Goal: Transaction & Acquisition: Book appointment/travel/reservation

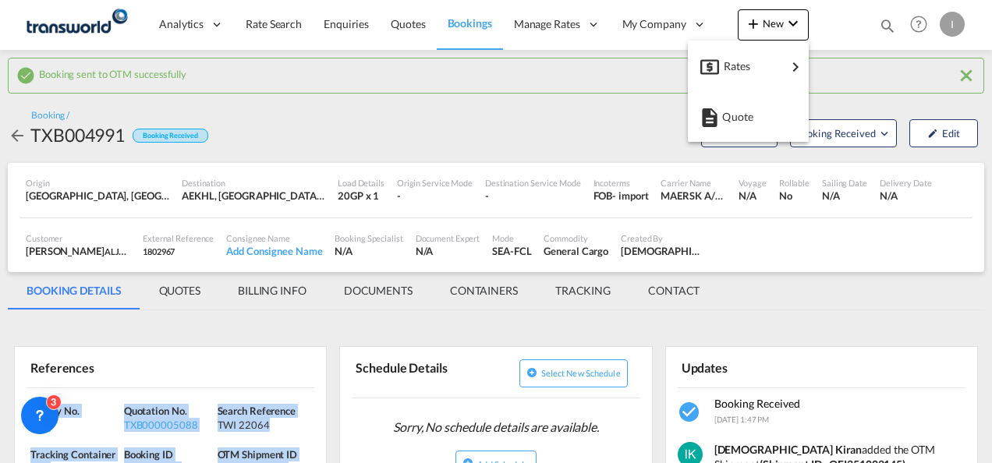
scroll to position [165, 0]
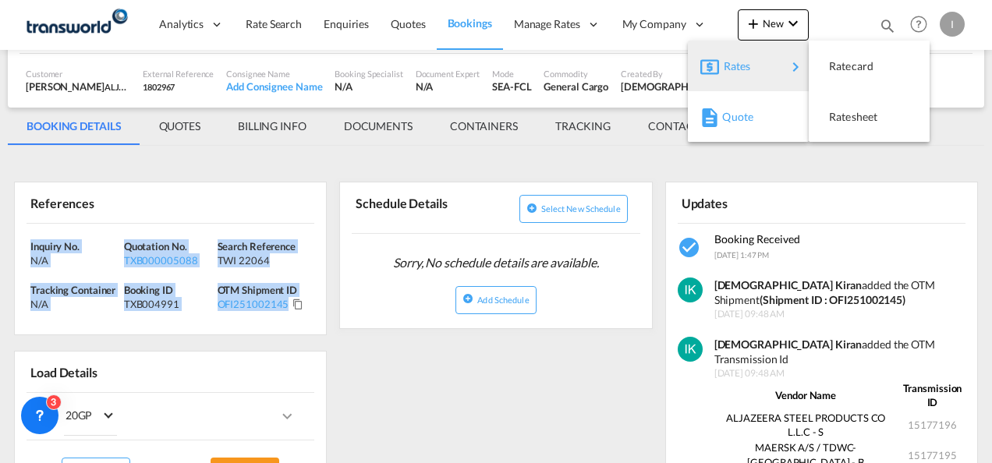
click at [721, 120] on div "Quote" at bounding box center [748, 116] width 96 height 39
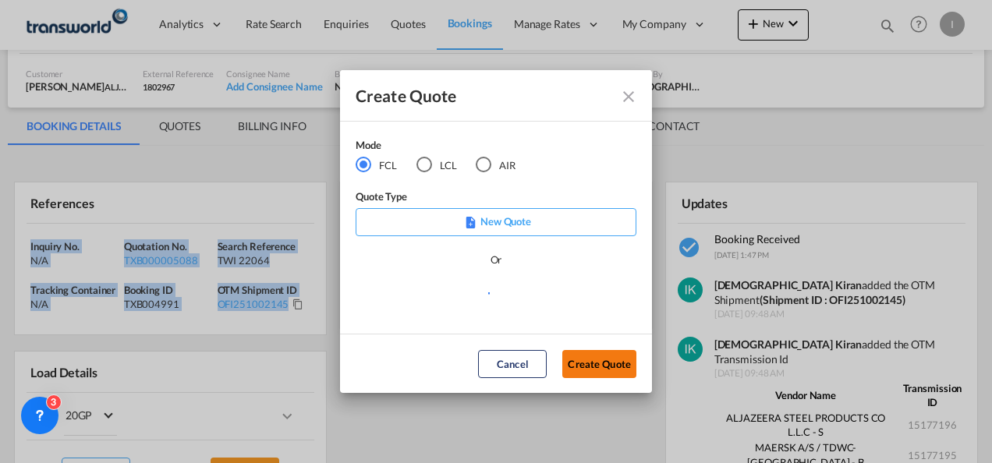
click at [597, 361] on button "Create Quote" at bounding box center [599, 364] width 74 height 28
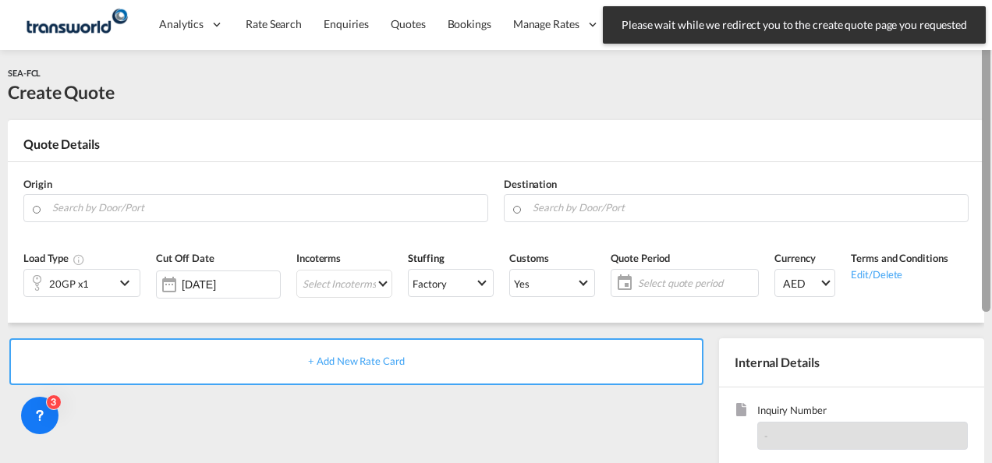
drag, startPoint x: 989, startPoint y: 203, endPoint x: 993, endPoint y: -3, distance: 205.9
click at [991, 0] on html "Please wait while we redirect you to the create quote page you requested Press …" at bounding box center [496, 231] width 992 height 463
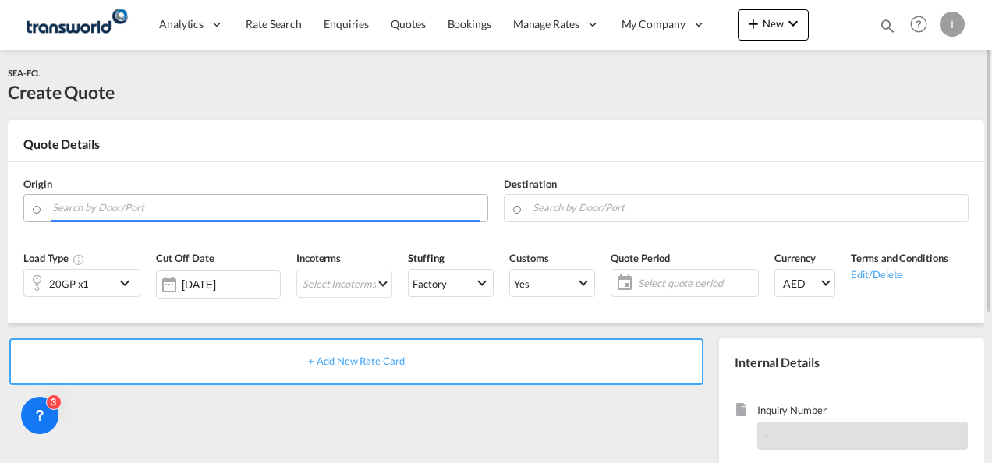
click at [253, 203] on input "Search by Door/Port" at bounding box center [265, 207] width 427 height 27
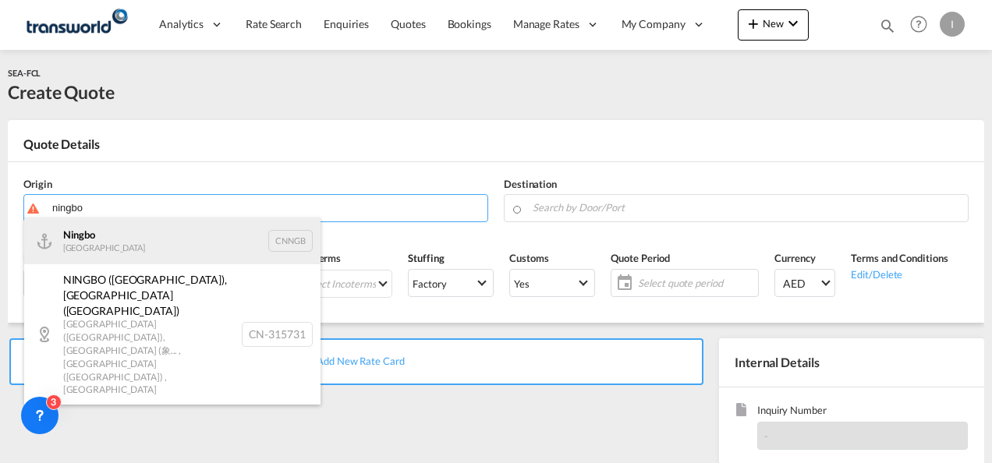
click at [90, 254] on div "Ningbo China CNNGB" at bounding box center [172, 241] width 296 height 47
type input "Ningbo, CNNGB"
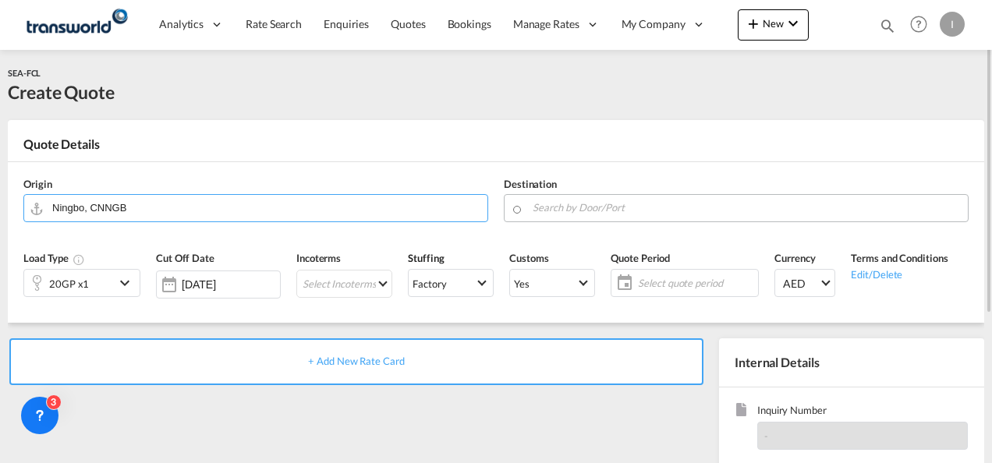
click at [554, 204] on input "Search by Door/Port" at bounding box center [746, 207] width 427 height 27
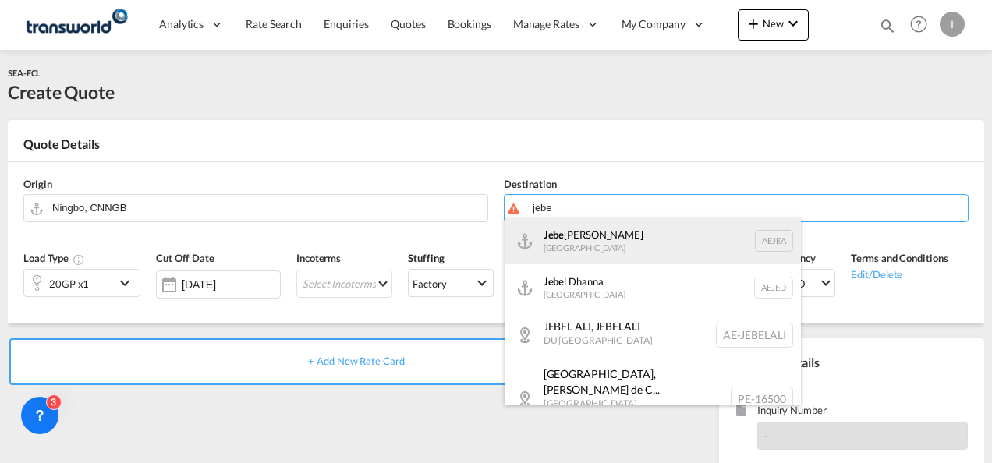
click at [570, 248] on div "Jebe l Ali [GEOGRAPHIC_DATA] [GEOGRAPHIC_DATA]" at bounding box center [653, 241] width 296 height 47
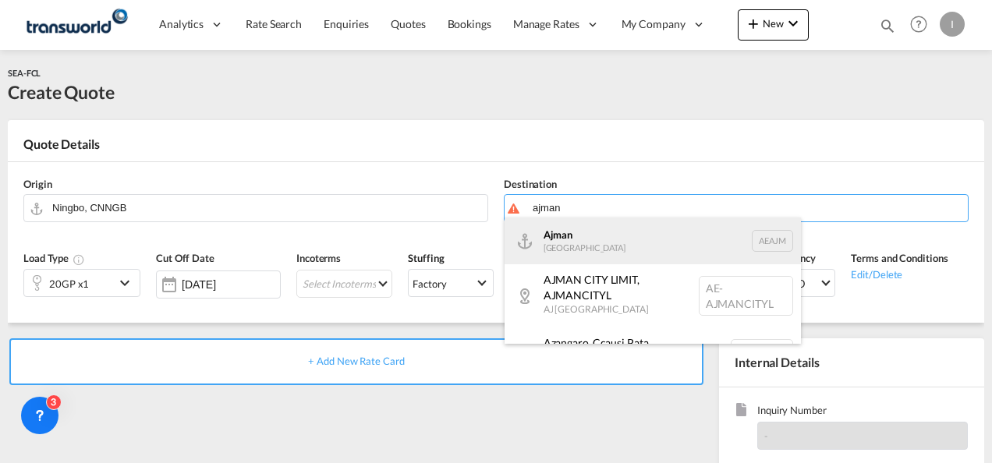
click at [594, 230] on div "Ajman [GEOGRAPHIC_DATA] [GEOGRAPHIC_DATA]" at bounding box center [653, 241] width 296 height 47
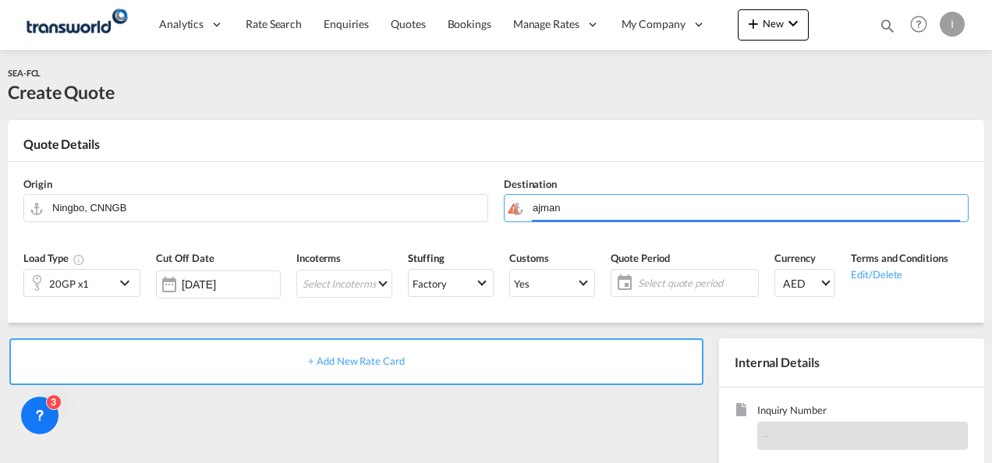
type input "Ajman, AEAJM"
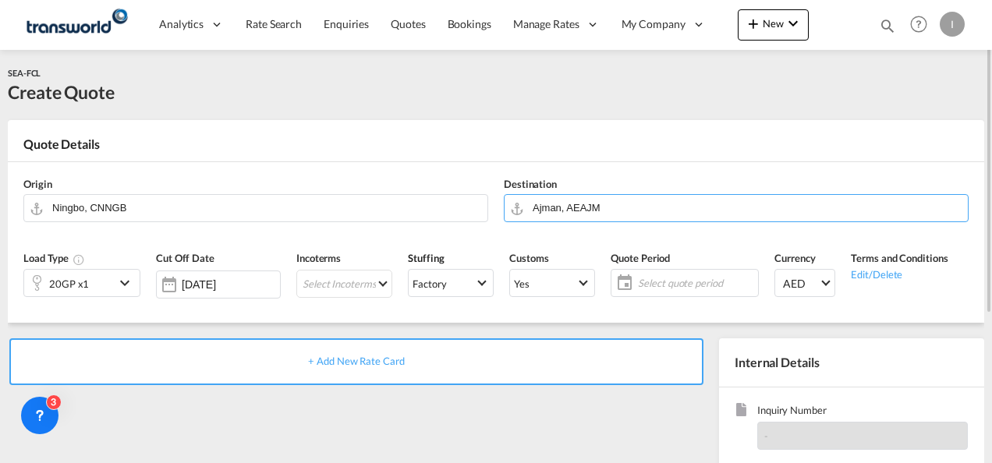
click at [97, 284] on div "20GP x1" at bounding box center [69, 283] width 90 height 27
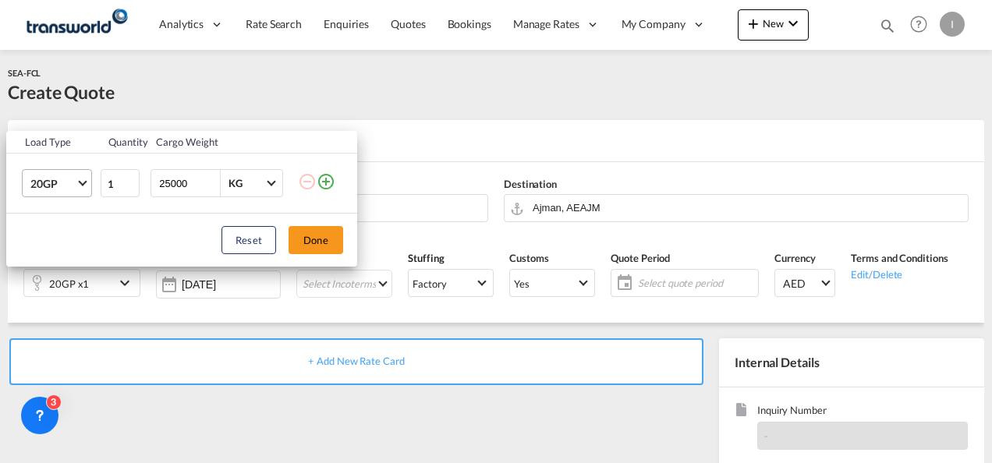
click at [69, 186] on span "20GP" at bounding box center [52, 184] width 45 height 16
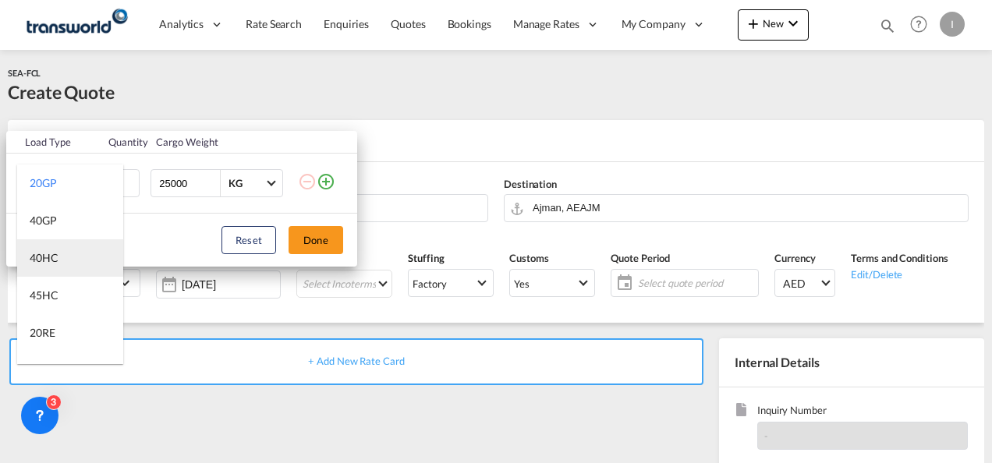
click at [60, 263] on md-option "40HC" at bounding box center [70, 257] width 106 height 37
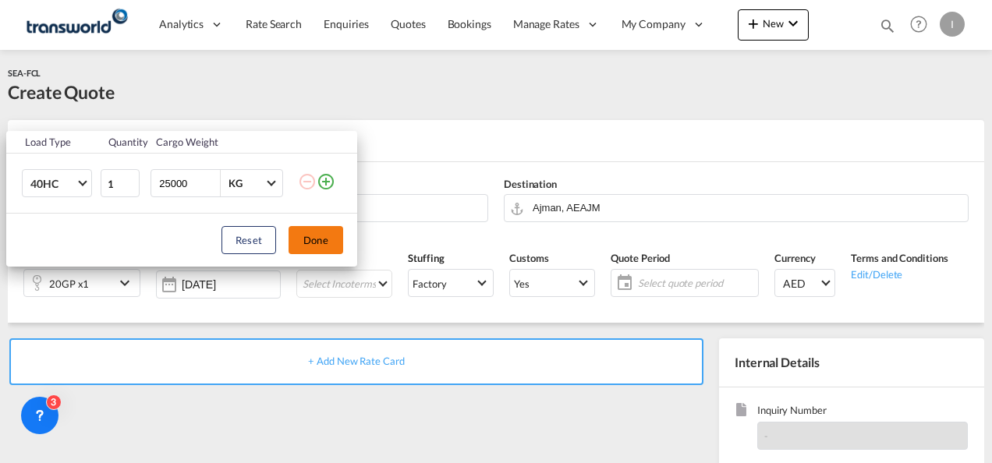
click at [314, 243] on button "Done" at bounding box center [316, 240] width 55 height 28
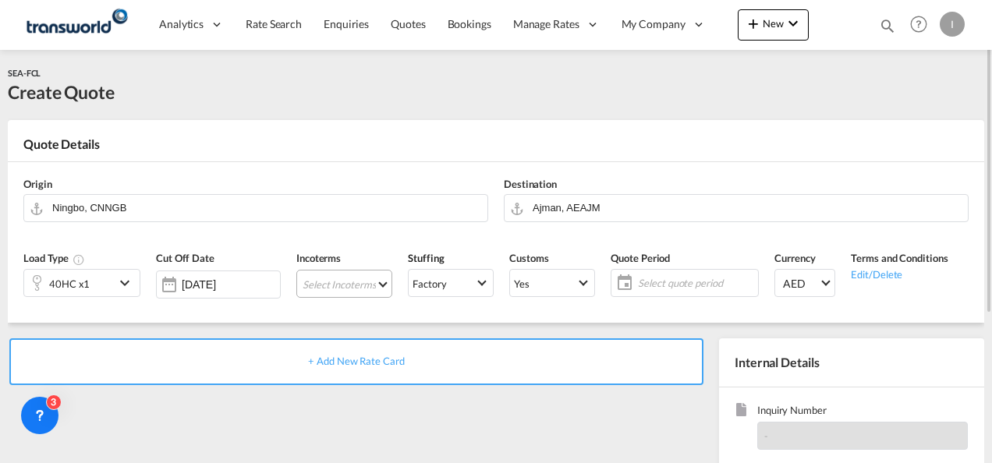
click at [319, 279] on md-select "Select Incoterms CIP - import Carriage and Insurance Paid to DAP - export Deliv…" at bounding box center [344, 284] width 96 height 28
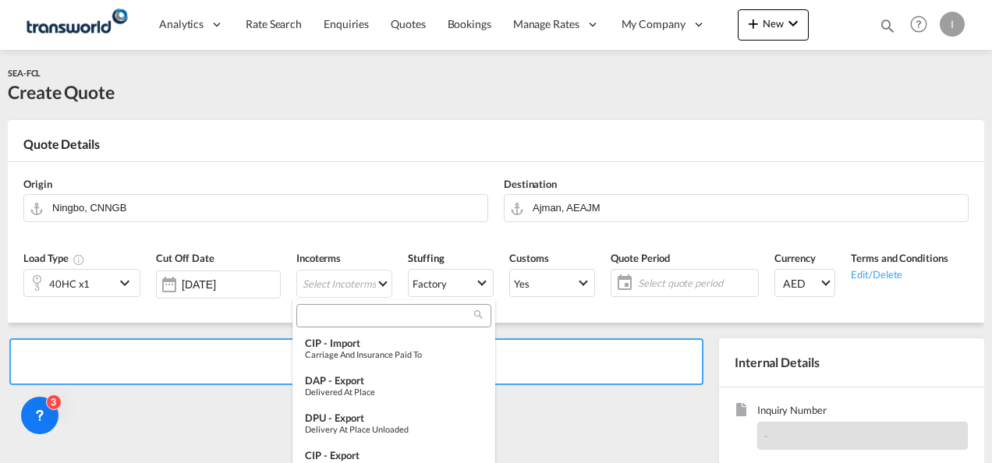
drag, startPoint x: 319, startPoint y: 329, endPoint x: 314, endPoint y: 310, distance: 19.5
click at [314, 310] on md-select-header at bounding box center [393, 315] width 203 height 31
click at [314, 310] on input "search" at bounding box center [387, 316] width 173 height 14
click at [319, 312] on input "search" at bounding box center [387, 316] width 173 height 14
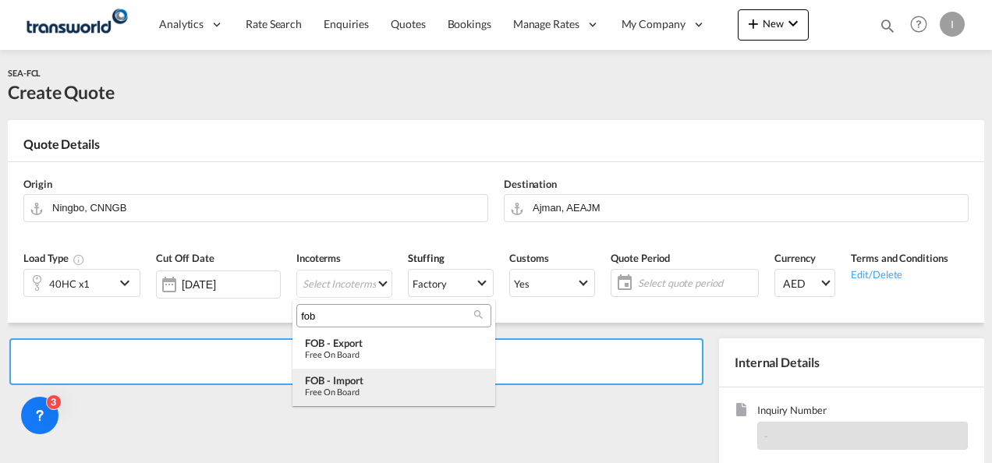
type input "fob"
click at [363, 393] on div "Free on Board" at bounding box center [394, 392] width 178 height 10
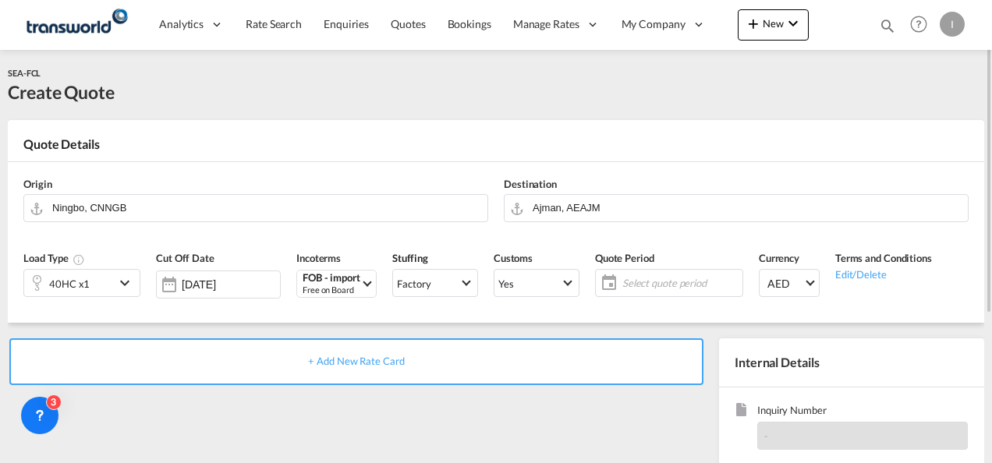
click at [699, 292] on span "Select quote period" at bounding box center [681, 283] width 124 height 22
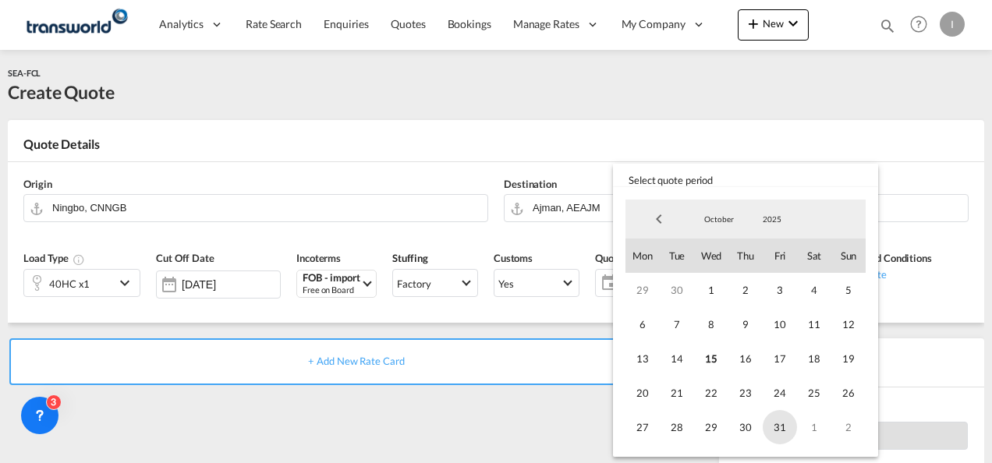
click at [764, 427] on span "31" at bounding box center [780, 427] width 34 height 34
click at [625, 423] on div "October January February March April May June July August September October Nov…" at bounding box center [745, 321] width 253 height 257
click at [583, 424] on md-backdrop at bounding box center [496, 231] width 992 height 463
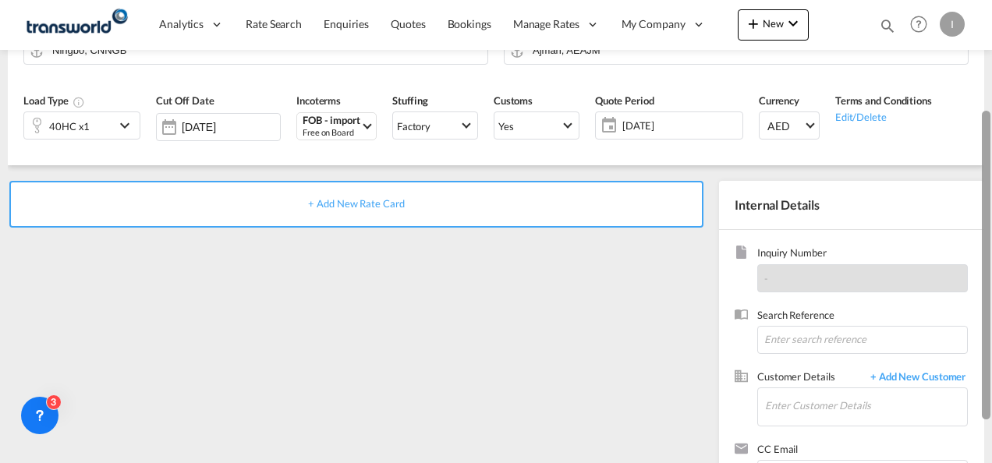
scroll to position [165, 0]
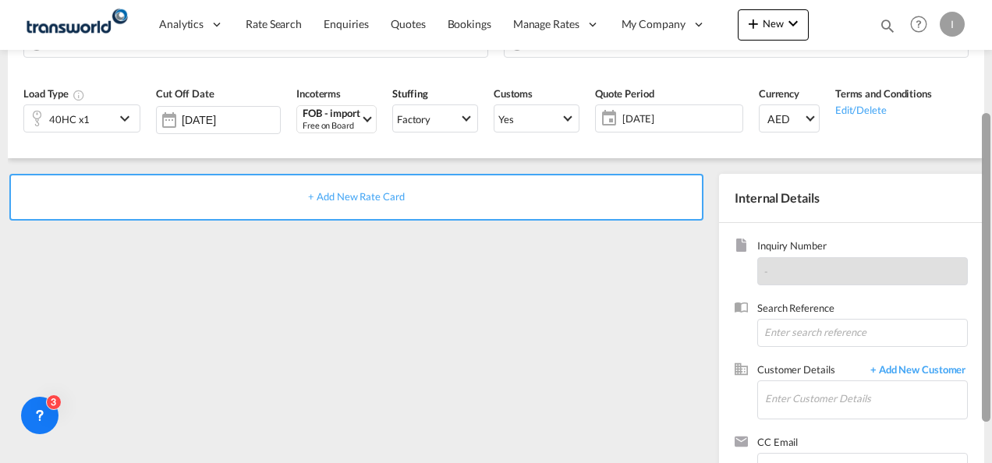
drag, startPoint x: 989, startPoint y: 218, endPoint x: 994, endPoint y: 329, distance: 110.9
click at [991, 329] on html "Analytics Reports Dashboard Rate Search Enquiries Quotes" at bounding box center [496, 231] width 992 height 463
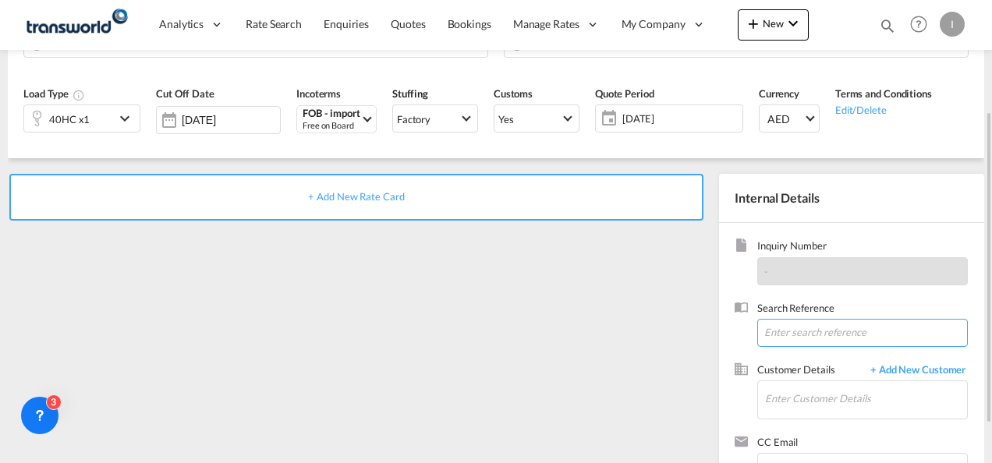
click at [788, 331] on input at bounding box center [862, 333] width 211 height 28
paste input "TWI 22101"
type input "TWI 22101"
click at [777, 398] on input "Enter Customer Details" at bounding box center [866, 398] width 202 height 35
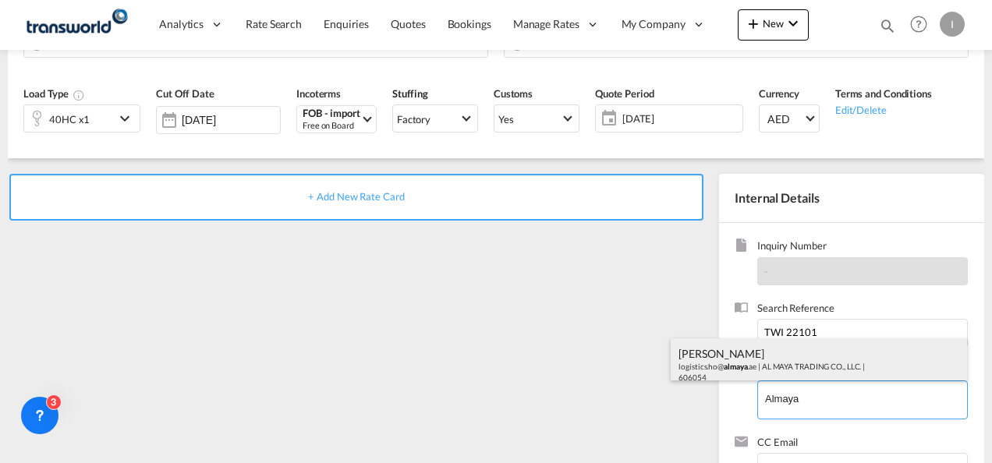
click at [736, 365] on div "Ajo [PERSON_NAME] logistics.ho@ almaya .ae | AL MAYA TRADING CO., LLC. | 606054" at bounding box center [819, 365] width 296 height 53
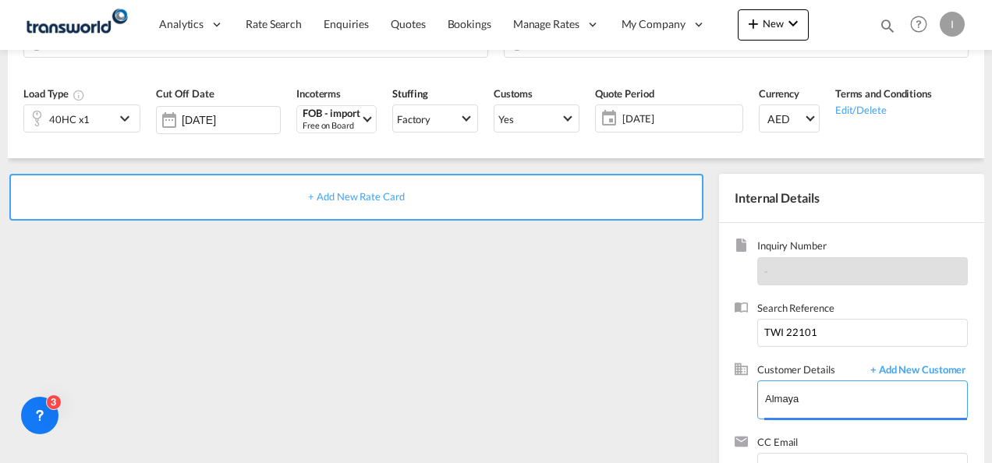
type input "AL MAYA TRADING CO., LLC., [PERSON_NAME], [EMAIL_ADDRESS][DOMAIN_NAME]"
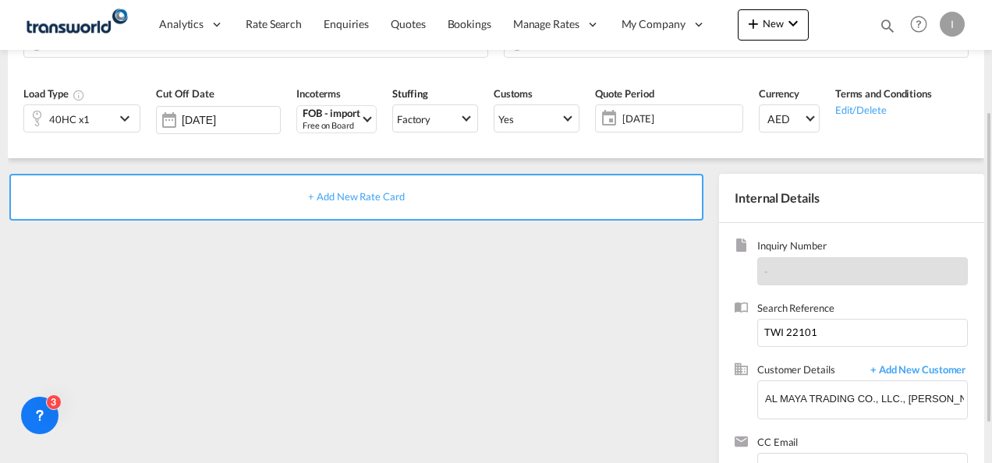
click at [374, 207] on div "+ Add New Rate Card" at bounding box center [356, 197] width 694 height 47
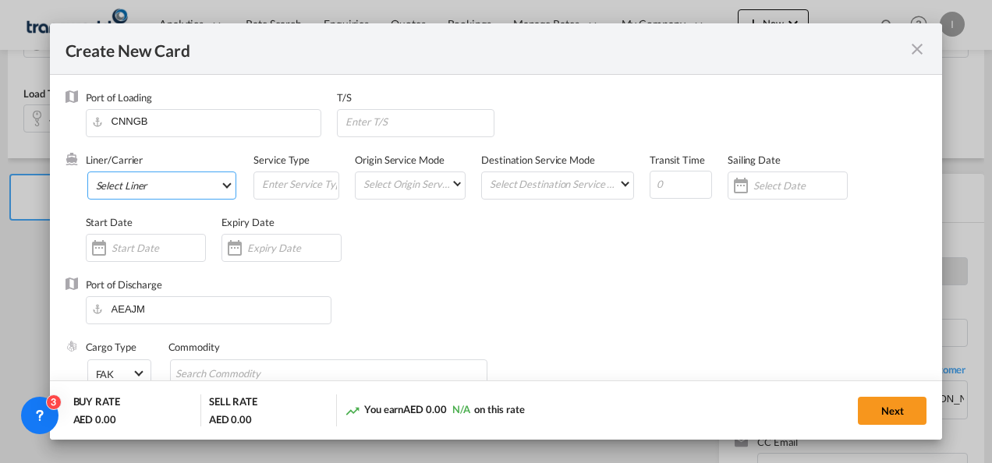
type input "Basic Ocean Freight"
select select "per equipment"
click at [142, 193] on md-select "Select Liner 2HM LOGISTICS D.O.O. / TDWC-CAPODISTRI 2HM LOGISTICS D.O.O. / TDWC…" at bounding box center [162, 186] width 150 height 28
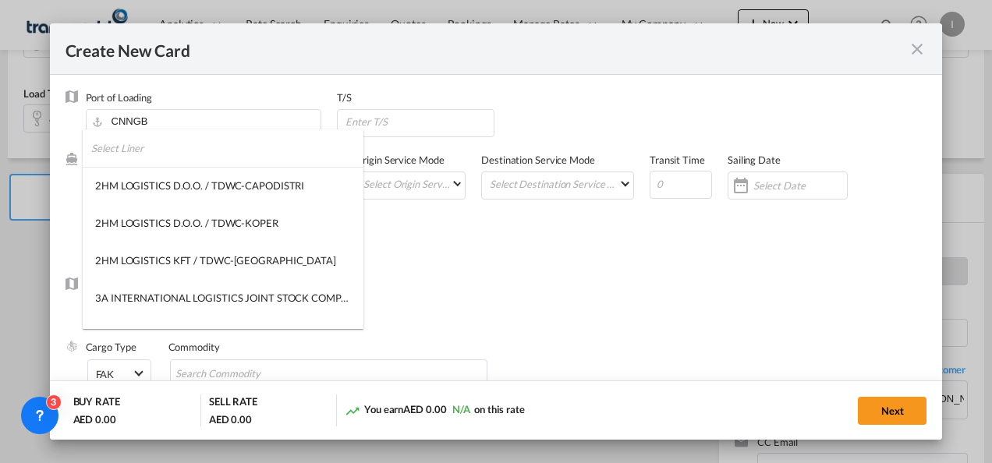
click at [122, 151] on input "search" at bounding box center [227, 147] width 272 height 37
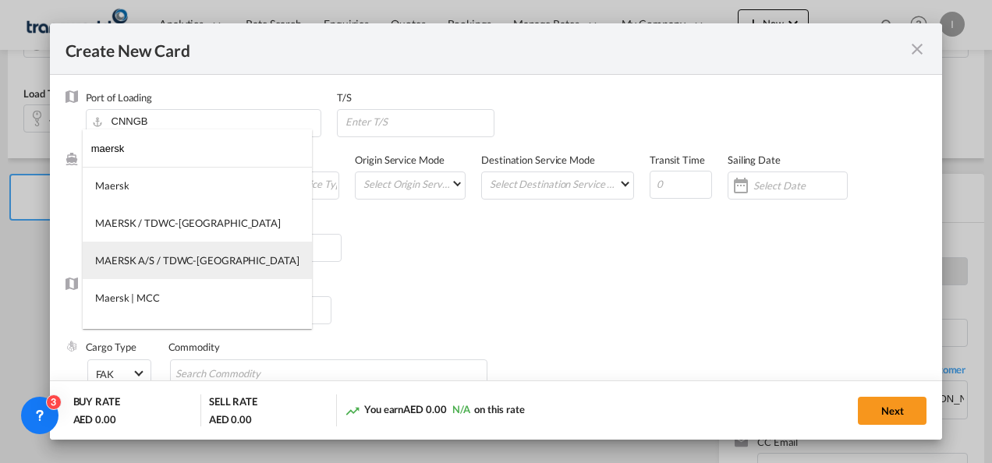
type input "maersk"
click at [166, 251] on md-option "MAERSK A/S / TDWC-[GEOGRAPHIC_DATA]" at bounding box center [197, 260] width 229 height 37
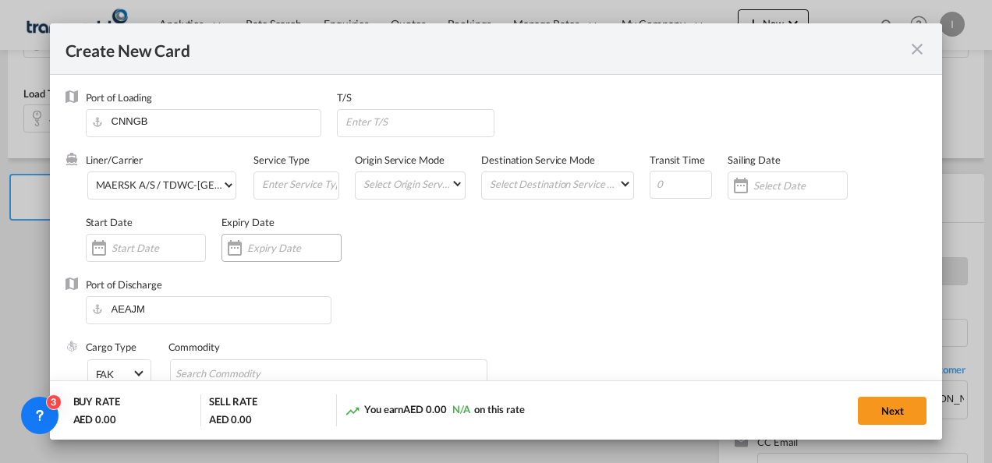
click at [271, 253] on input "Create New Card ..." at bounding box center [294, 248] width 94 height 12
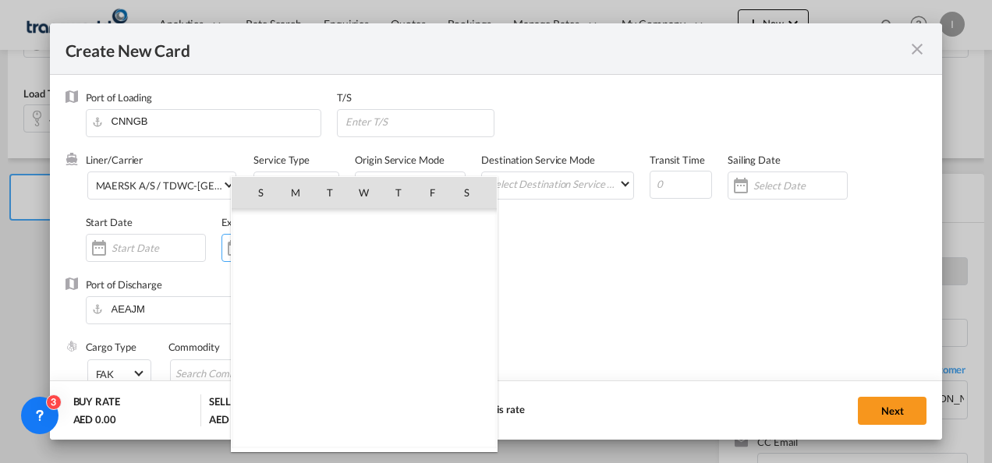
scroll to position [361500, 0]
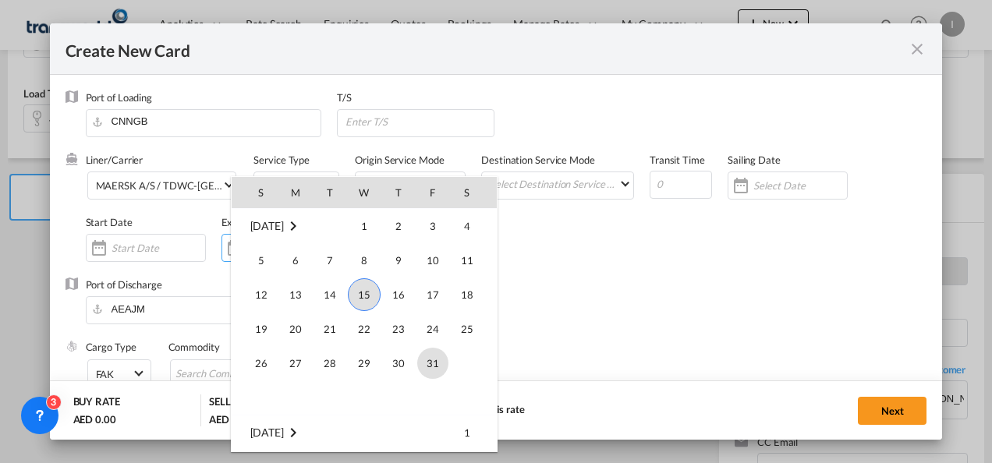
click at [434, 356] on span "31" at bounding box center [432, 363] width 31 height 31
type input "[DATE]"
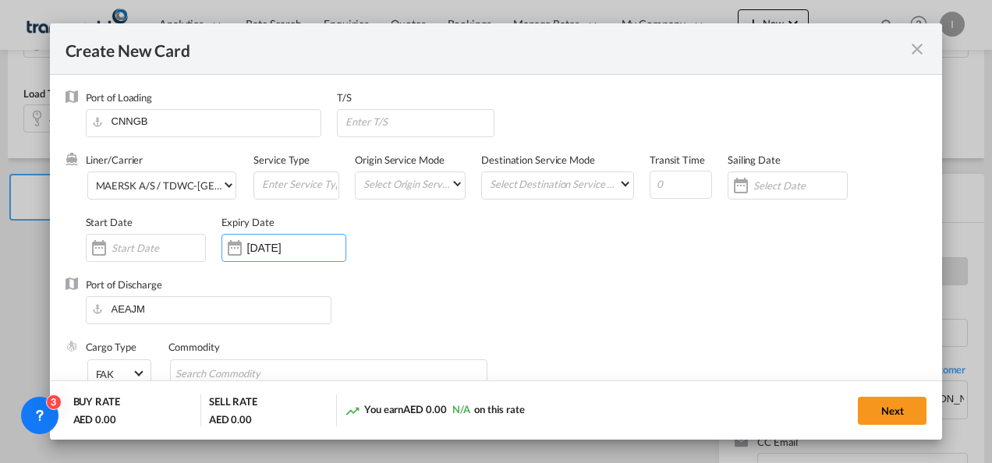
click at [548, 299] on div "Port of Discharge [GEOGRAPHIC_DATA]" at bounding box center [497, 309] width 862 height 62
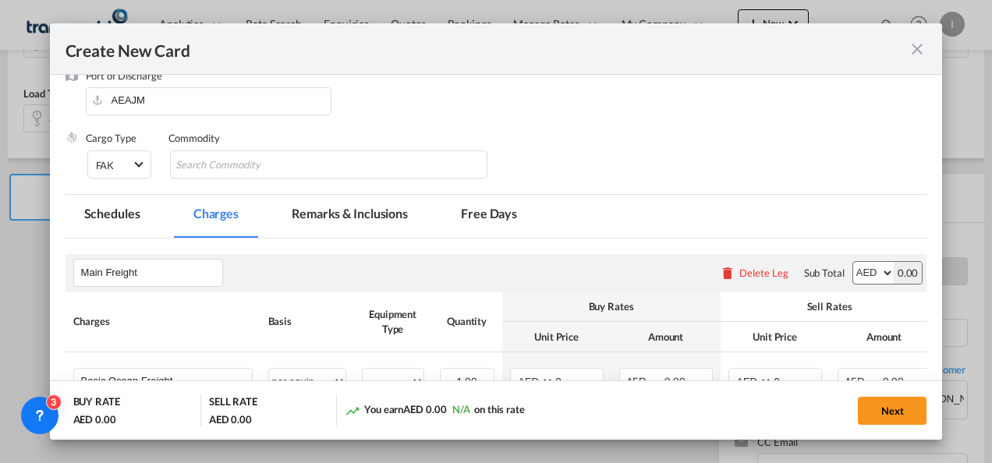
scroll to position [211, 0]
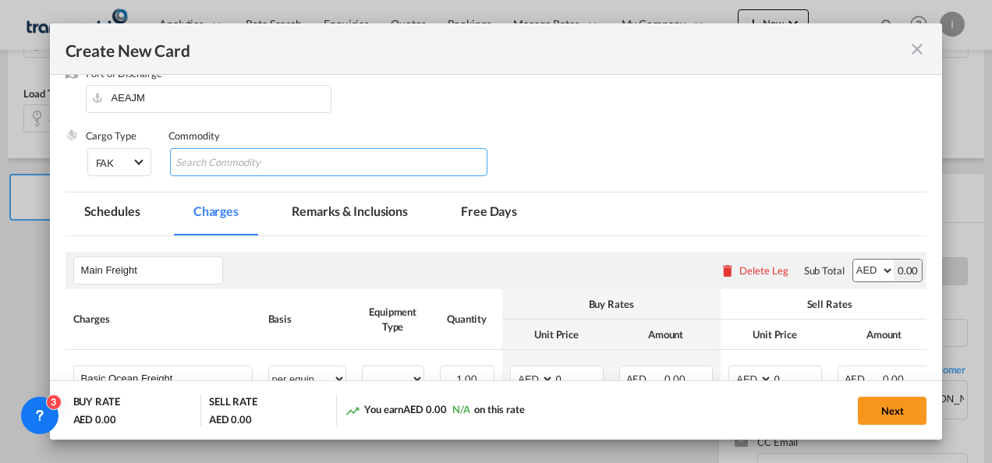
click at [275, 164] on input "Search Commodity" at bounding box center [246, 163] width 143 height 25
type input "General Cargo"
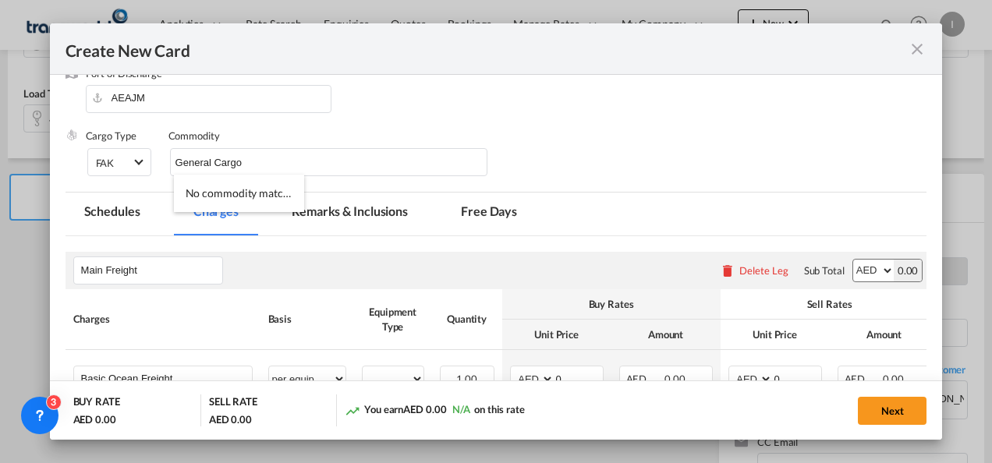
click at [600, 111] on div "Port of Discharge [GEOGRAPHIC_DATA]" at bounding box center [497, 97] width 862 height 62
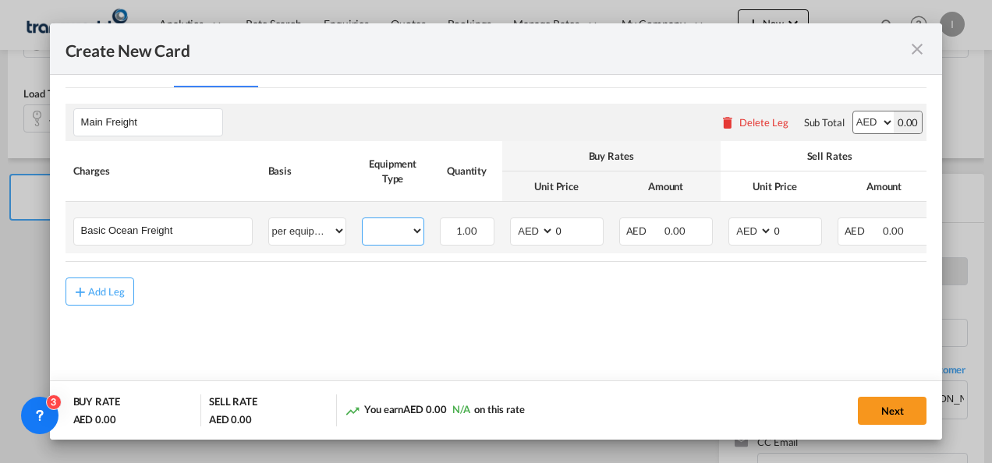
click at [385, 236] on select "40HC" at bounding box center [393, 231] width 61 height 21
select select "40HC"
click at [363, 221] on select "40HC" at bounding box center [393, 231] width 61 height 21
click at [533, 229] on select "AED AFN ALL AMD ANG AOA ARS AUD AWG AZN BAM BBD BDT BGN BHD BIF BMD BND [PERSON…" at bounding box center [533, 231] width 41 height 21
select select "string:USD"
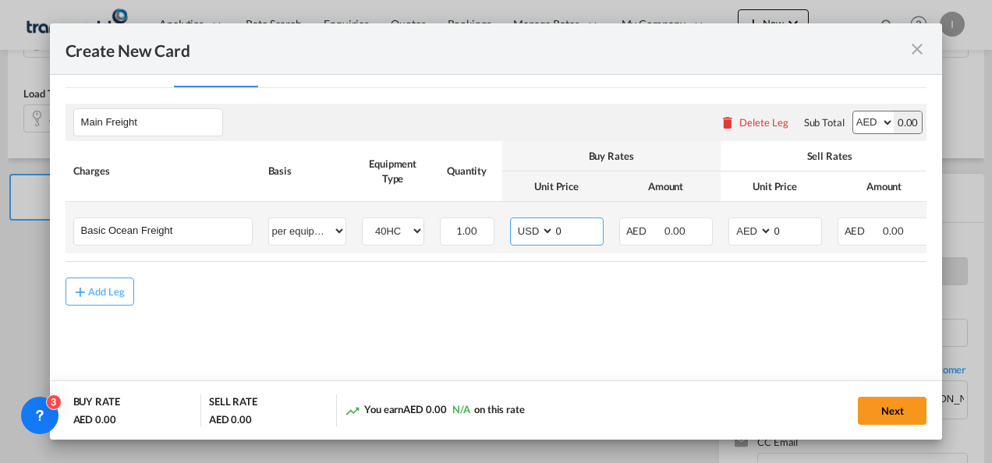
click at [513, 221] on select "AED AFN ALL AMD ANG AOA ARS AUD AWG AZN BAM BBD BDT BGN BHD BIF BMD BND [PERSON…" at bounding box center [533, 231] width 41 height 21
click at [555, 234] on input "0" at bounding box center [579, 229] width 48 height 23
type input "1300"
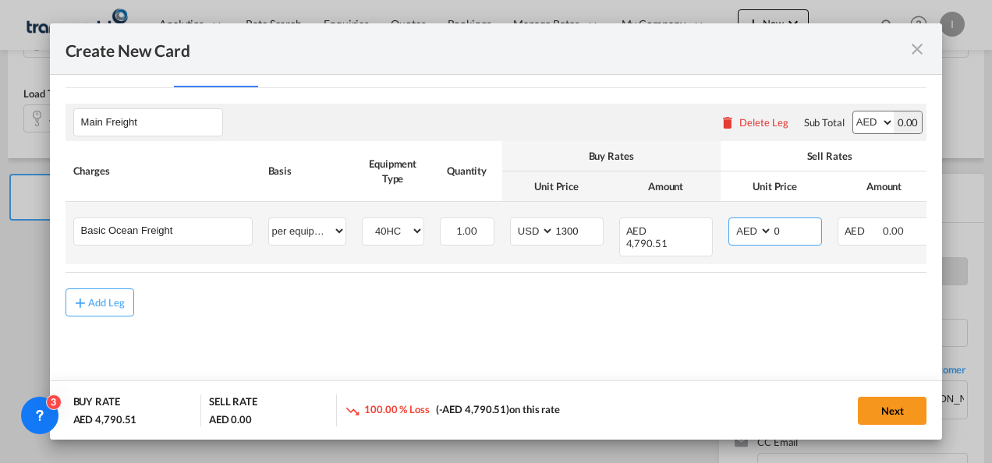
click at [746, 232] on select "AED AFN ALL AMD ANG AOA ARS AUD AWG AZN BAM BBD BDT BGN BHD BIF BMD BND [PERSON…" at bounding box center [752, 231] width 41 height 21
select select "string:USD"
click at [732, 221] on select "AED AFN ALL AMD ANG AOA ARS AUD AWG AZN BAM BBD BDT BGN BHD BIF BMD BND [PERSON…" at bounding box center [752, 231] width 41 height 21
click at [778, 232] on input "0" at bounding box center [797, 229] width 48 height 23
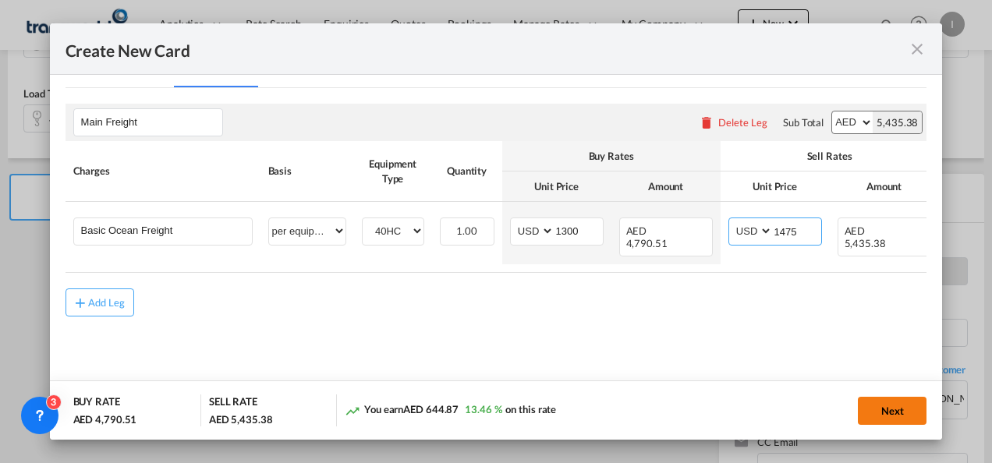
type input "1475"
click at [910, 402] on button "Next" at bounding box center [892, 411] width 69 height 28
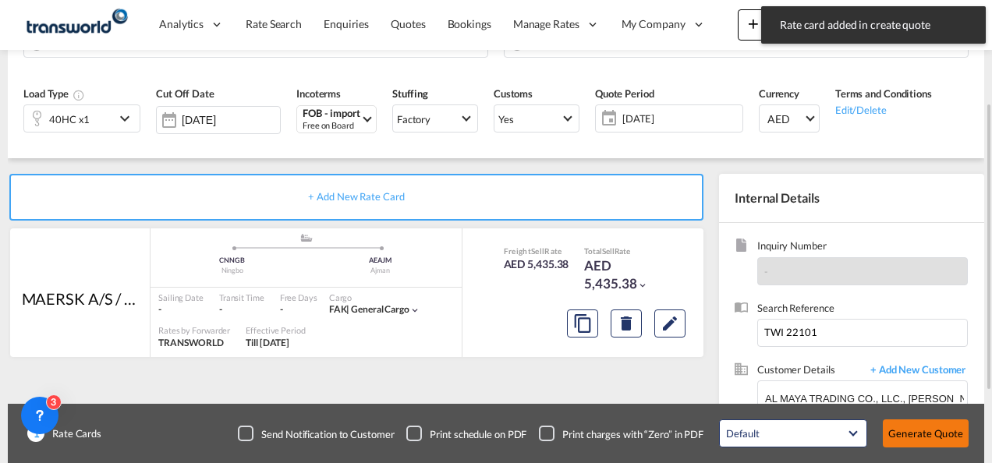
click at [891, 423] on button "Generate Quote" at bounding box center [926, 434] width 86 height 28
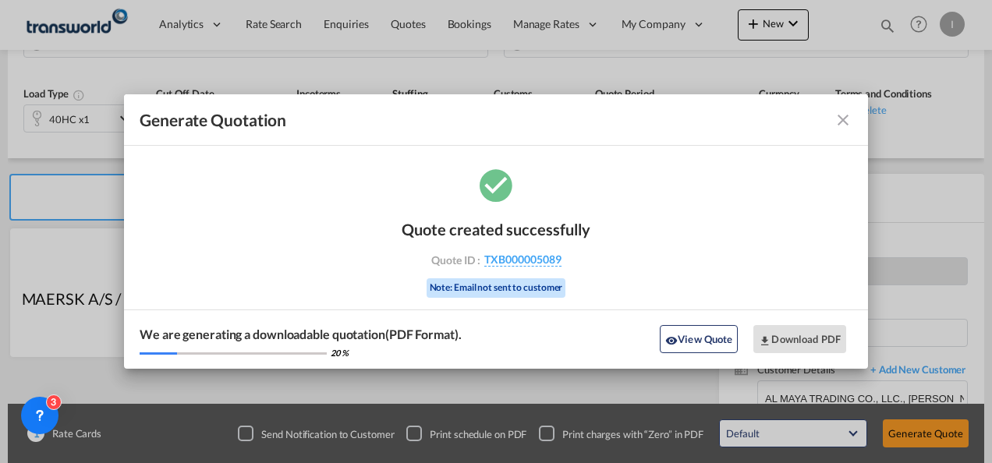
click at [514, 268] on div "Quote created successfully Quote ID : TXB000005089 Note: Email not sent to cust…" at bounding box center [496, 256] width 189 height 105
click at [512, 263] on span "TXB000005089" at bounding box center [522, 260] width 77 height 14
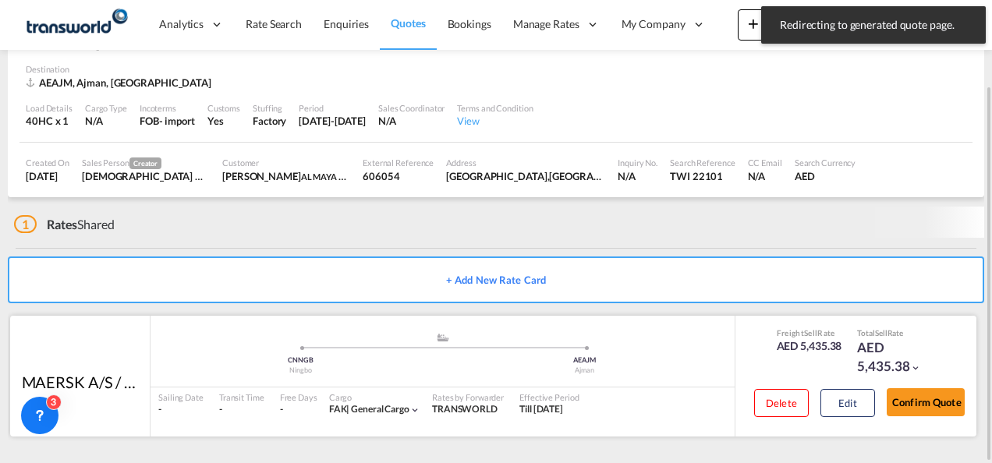
scroll to position [95, 0]
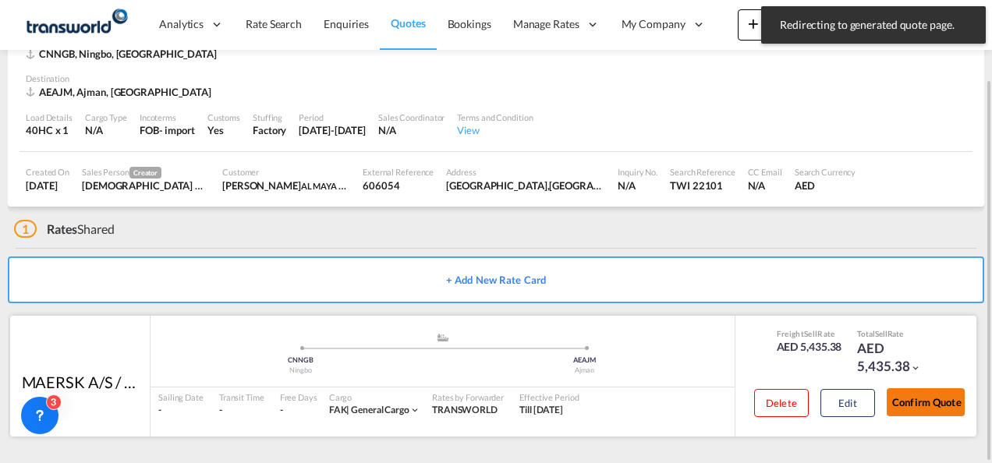
click at [911, 403] on button "Confirm Quote" at bounding box center [926, 402] width 78 height 28
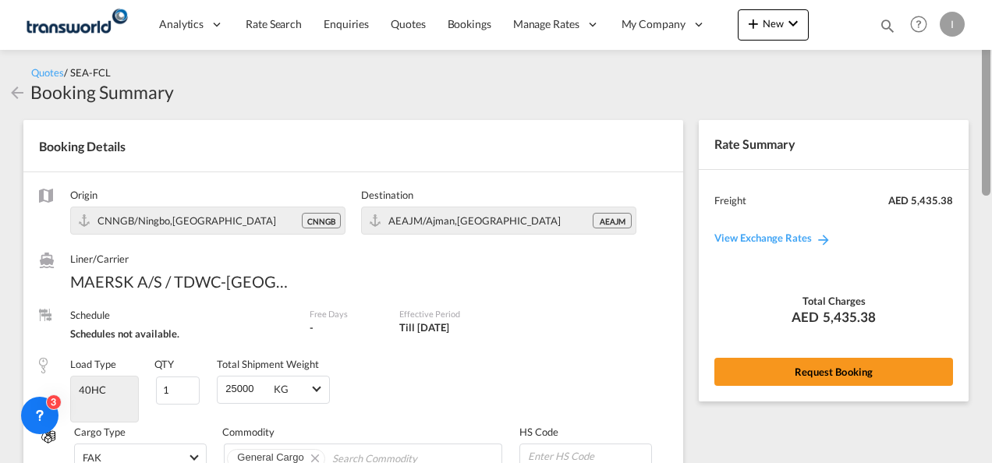
drag, startPoint x: 987, startPoint y: 345, endPoint x: 991, endPoint y: -37, distance: 382.2
click at [991, 0] on html "Redirecting to generated quote page. Press Escape to dismiss. Analytics Reports…" at bounding box center [496, 231] width 992 height 463
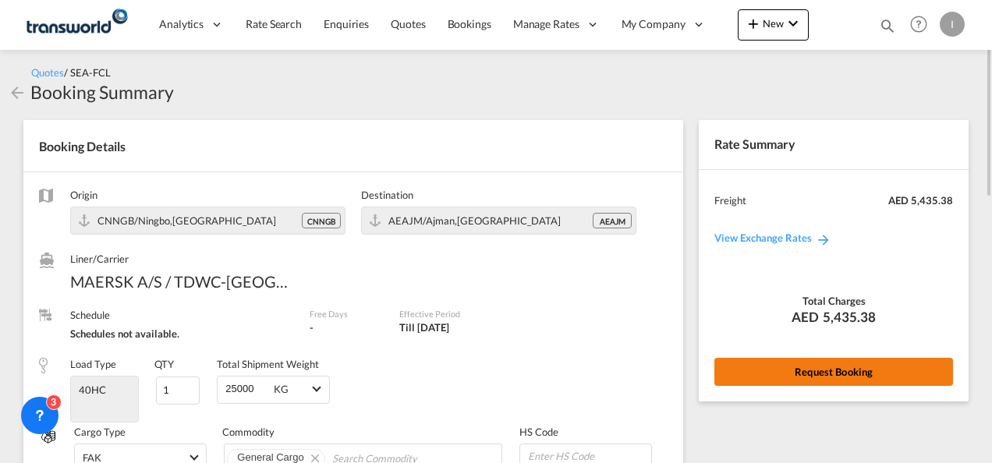
click at [797, 358] on button "Request Booking" at bounding box center [833, 372] width 239 height 28
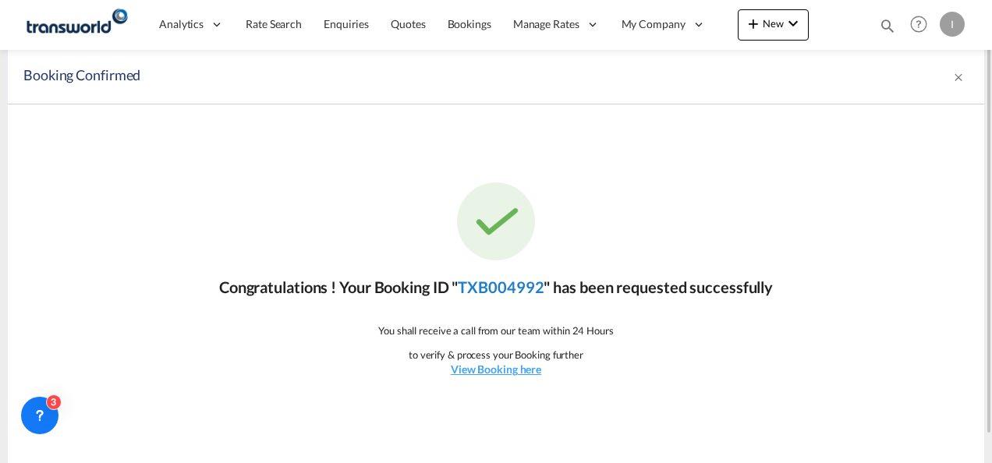
click at [526, 280] on link "TXB004992" at bounding box center [501, 287] width 86 height 19
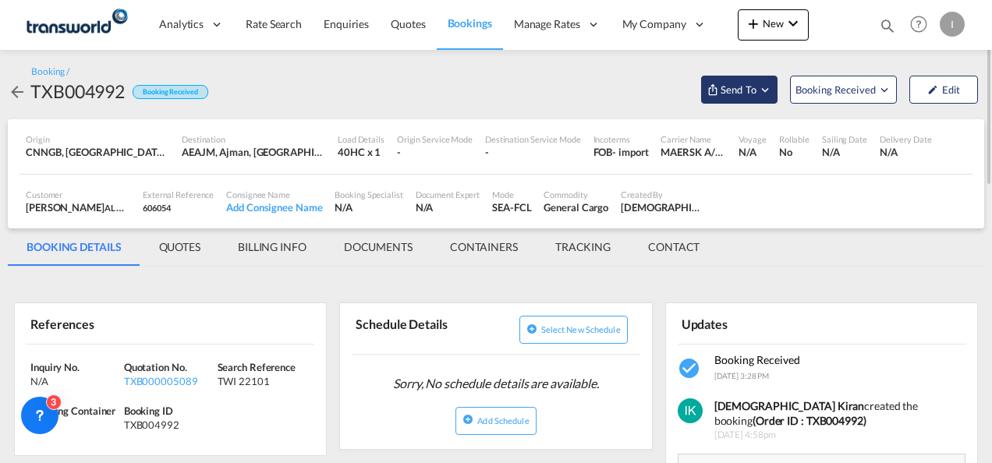
click at [736, 90] on span "Send To" at bounding box center [738, 90] width 39 height 16
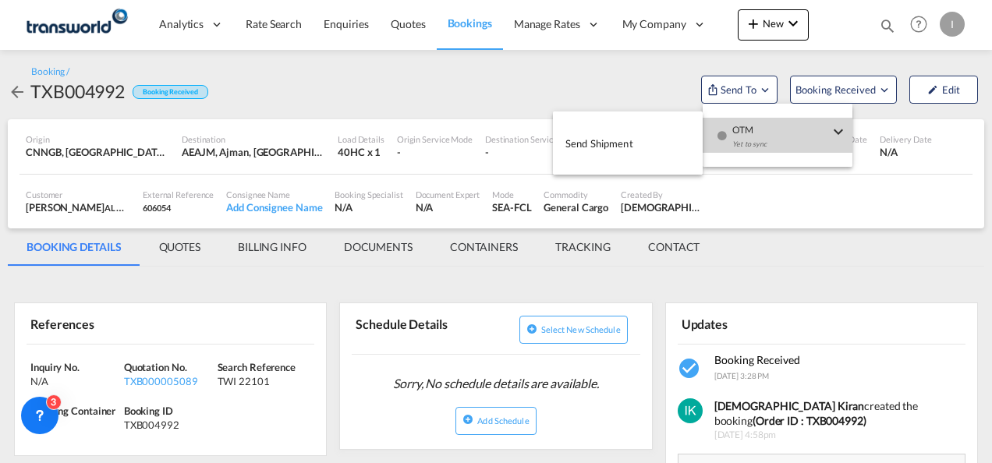
click at [741, 119] on span "OTM" at bounding box center [780, 125] width 97 height 14
click at [618, 144] on span "Send Shipment" at bounding box center [599, 143] width 68 height 25
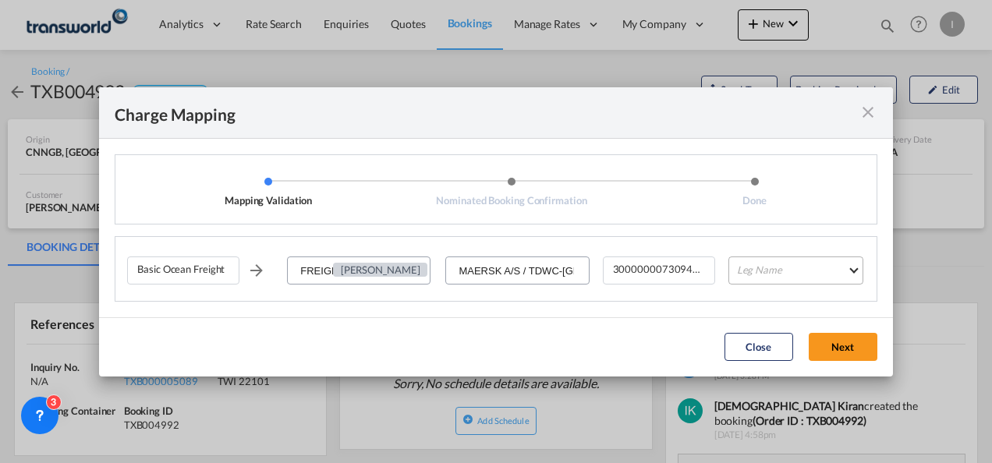
click at [770, 261] on md-select "Leg Name HANDLING ORIGIN VESSEL HANDLING DESTINATION OTHERS TL PICK UP CUSTOMS …" at bounding box center [795, 271] width 135 height 28
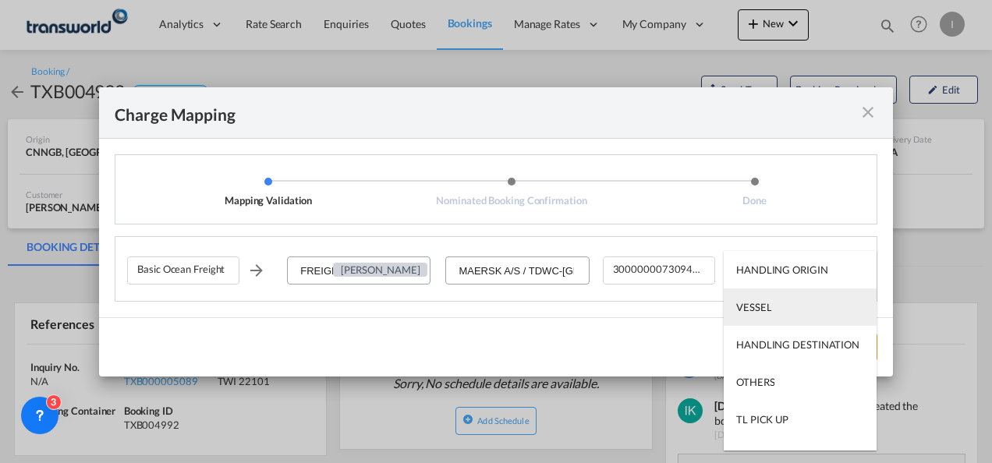
click at [764, 310] on div "VESSEL" at bounding box center [753, 307] width 35 height 14
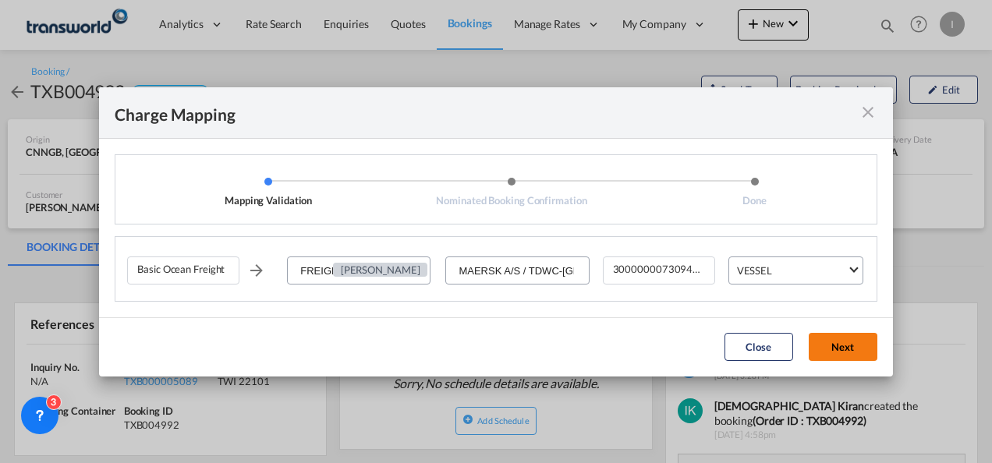
click at [852, 348] on button "Next" at bounding box center [843, 347] width 69 height 28
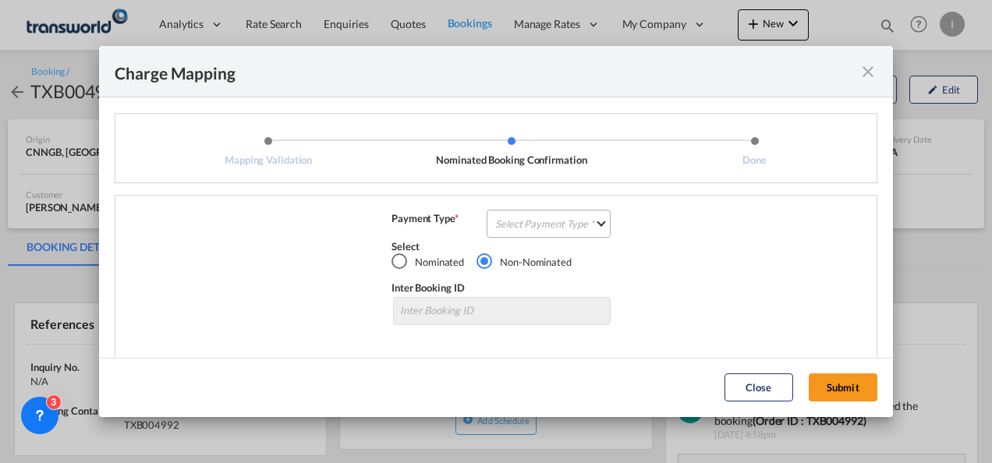
click at [516, 218] on md-select "Select Payment Type COLLECT PREPAID" at bounding box center [549, 224] width 124 height 28
click at [516, 218] on md-option "COLLECT" at bounding box center [547, 223] width 138 height 11
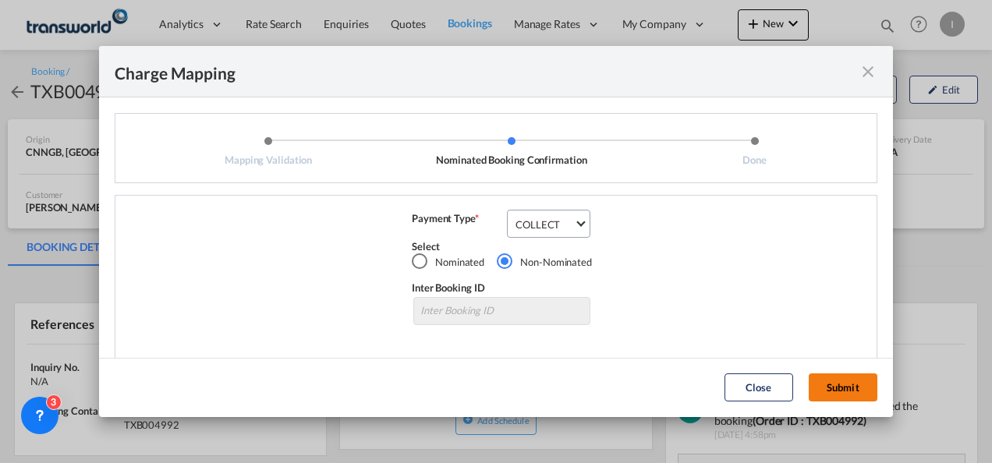
click at [844, 374] on button "Submit" at bounding box center [843, 388] width 69 height 28
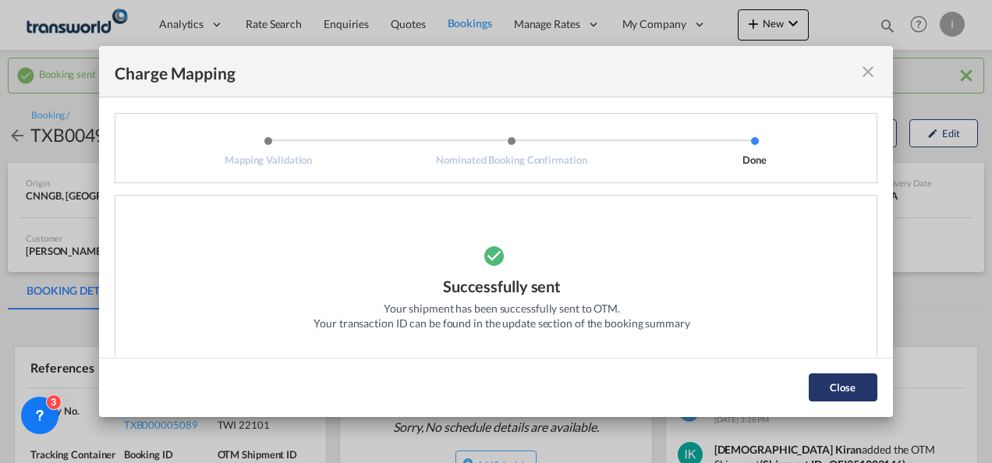
click at [853, 396] on button "Close" at bounding box center [843, 388] width 69 height 28
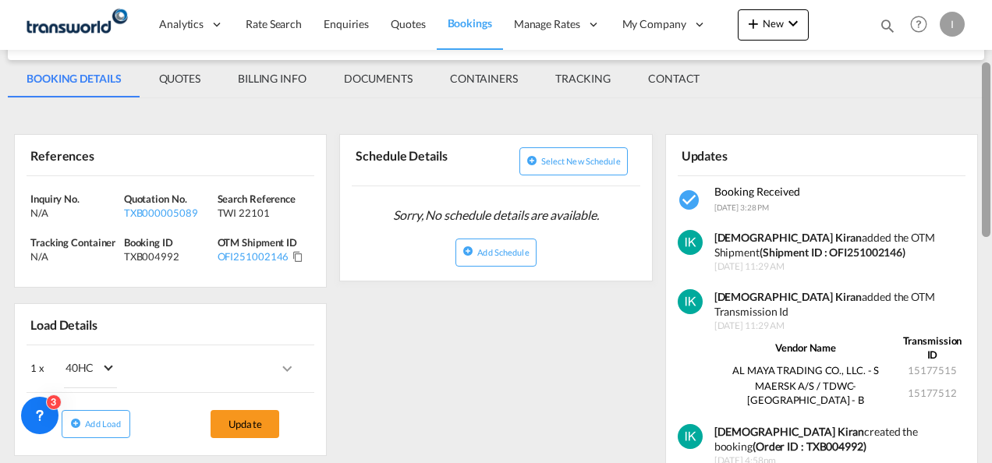
drag, startPoint x: 990, startPoint y: 146, endPoint x: 987, endPoint y: 247, distance: 101.4
click at [987, 237] on div at bounding box center [986, 149] width 9 height 175
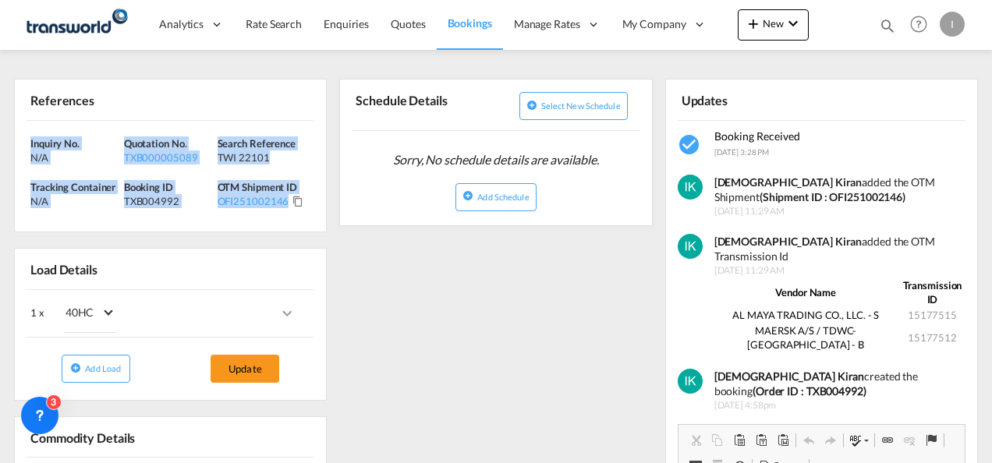
drag, startPoint x: 319, startPoint y: 209, endPoint x: -3, endPoint y: 139, distance: 329.7
click at [0, 139] on html "Analytics Reports Dashboard Rate Search Enquiries Quotes" at bounding box center [496, 231] width 992 height 463
copy div "Inquiry No. N/A Quotation No. TXB000005089 Search Reference TWI 22101 Tracking …"
